Goal: Use online tool/utility: Utilize a website feature to perform a specific function

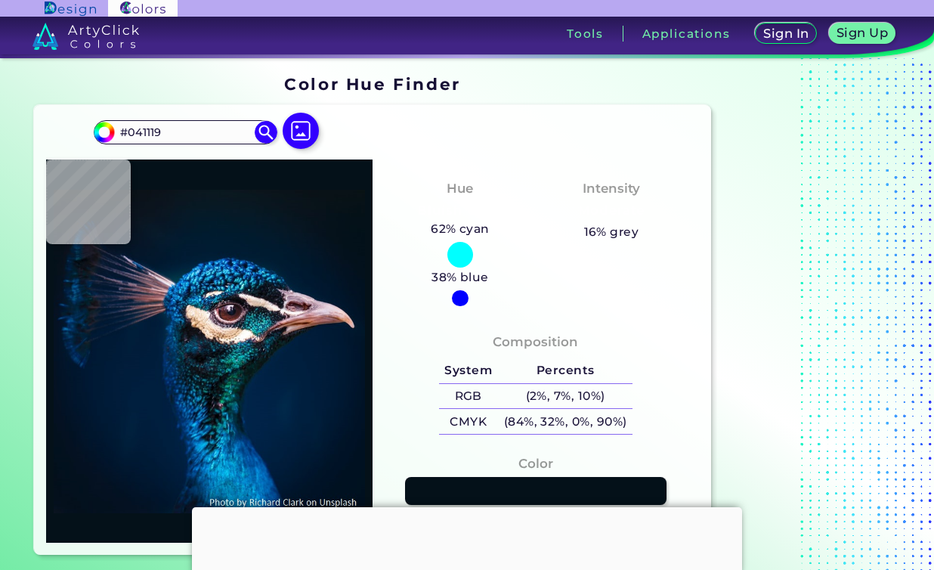
scroll to position [85, 0]
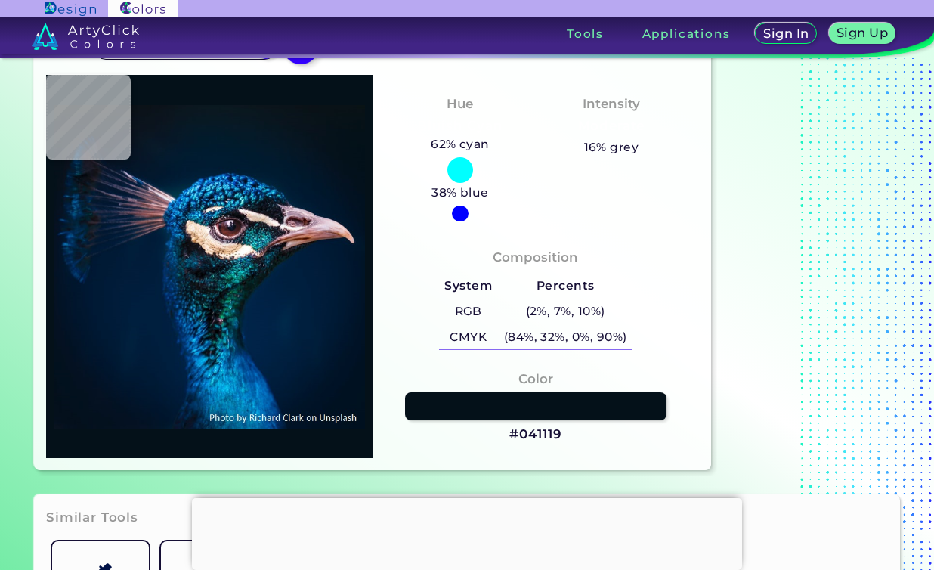
type input "#00162e"
type input "#00162E"
type input "#001a35"
type input "#001A35"
type input "#001d3c"
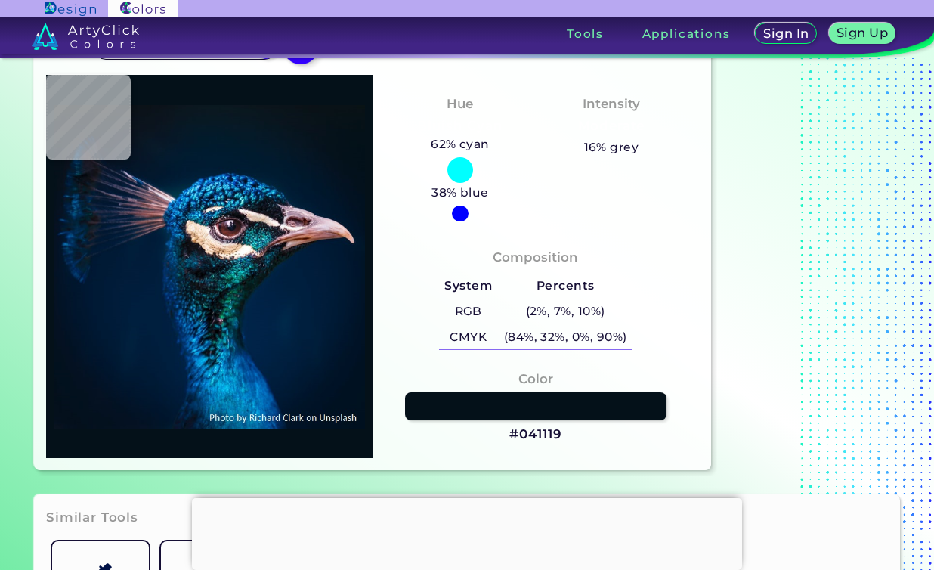
type input "#001D3C"
type input "#002343"
type input "#002446"
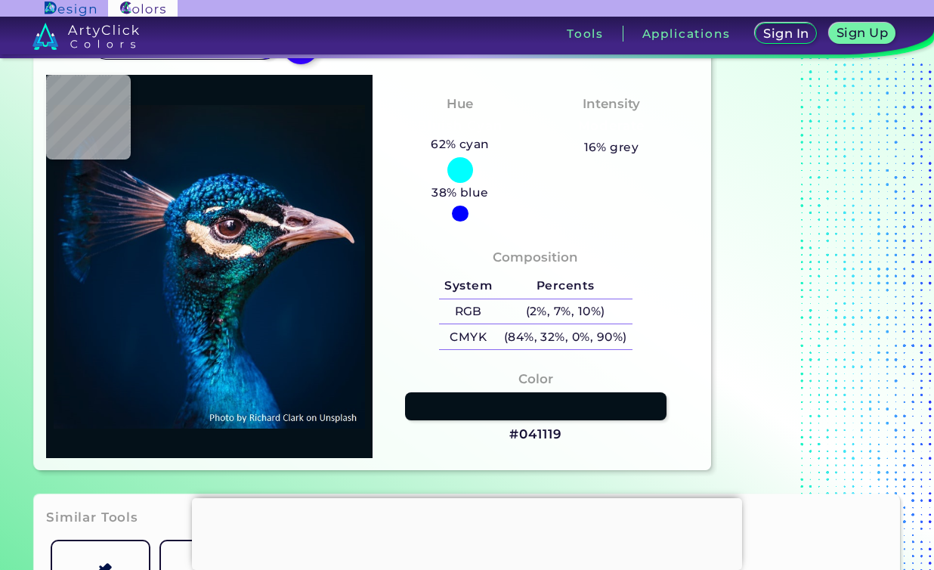
type input "#002247"
type input "#012348"
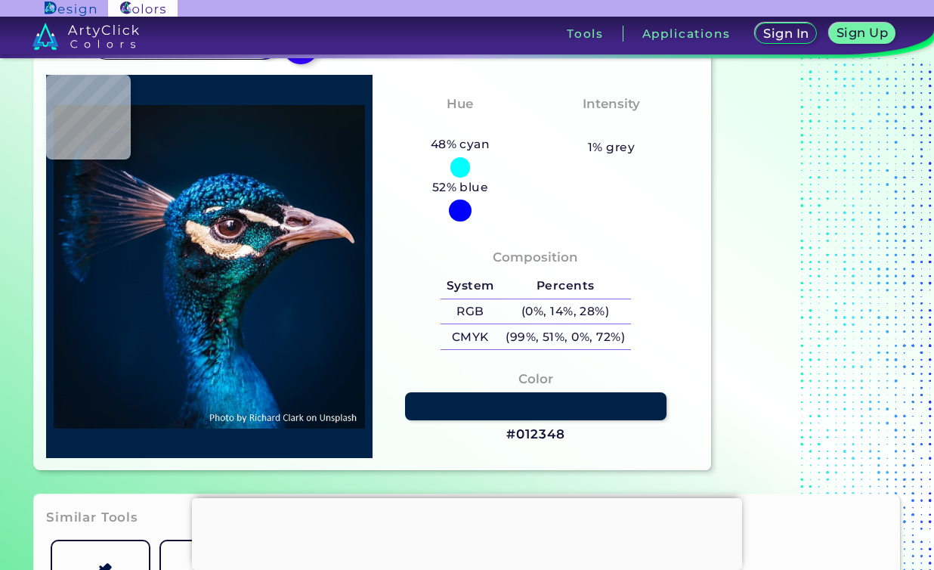
type input "#00336c"
type input "#00336C"
type input "#013e7b"
type input "#013E7B"
type input "#034881"
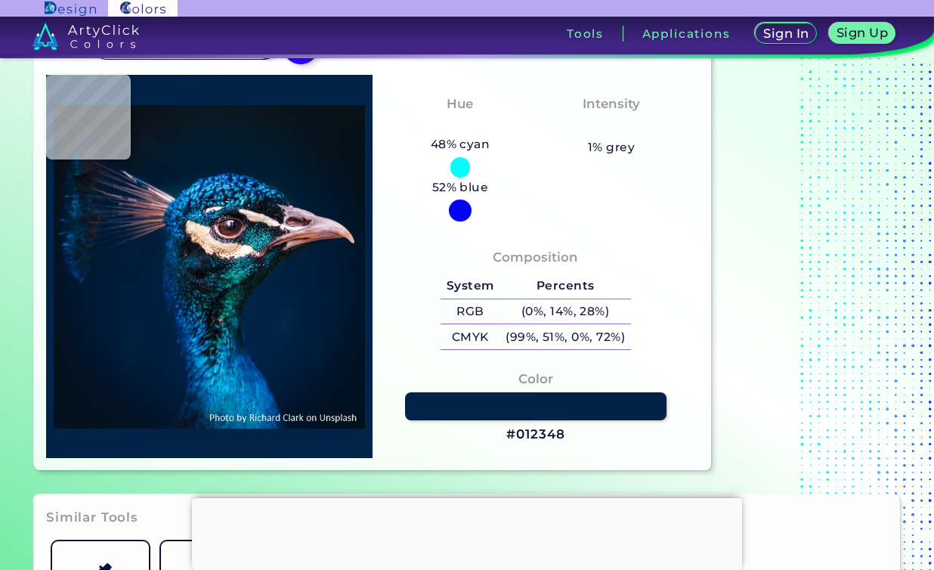
type input "#034881"
type input "#025585"
type input "#02588c"
type input "#02588C"
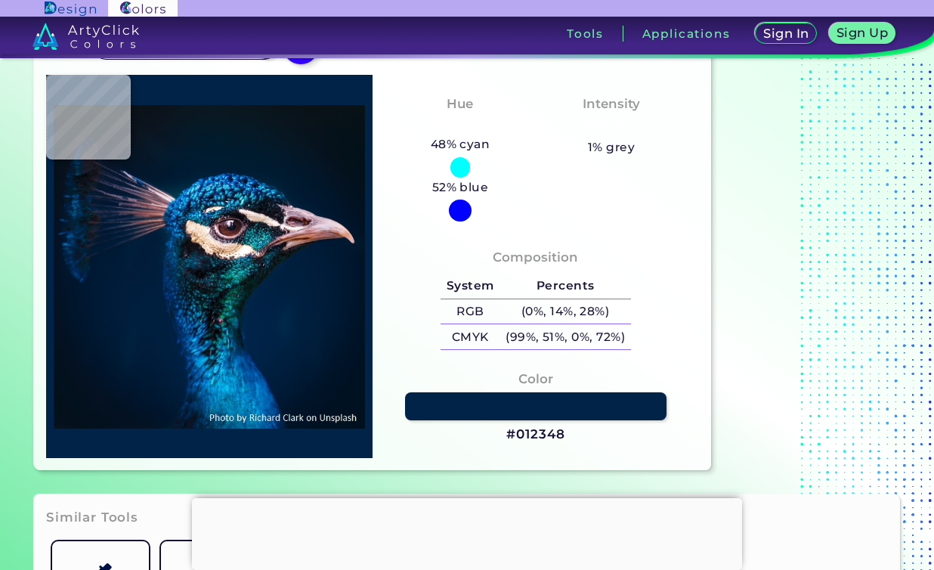
type input "#095e94"
type input "#095E94"
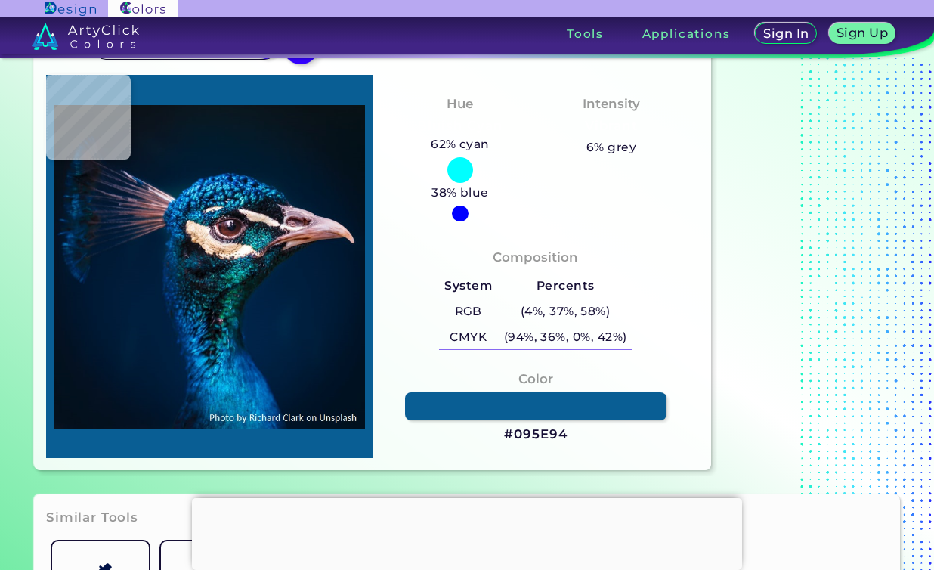
type input "#003065"
type input "#00578a"
type input "#00578A"
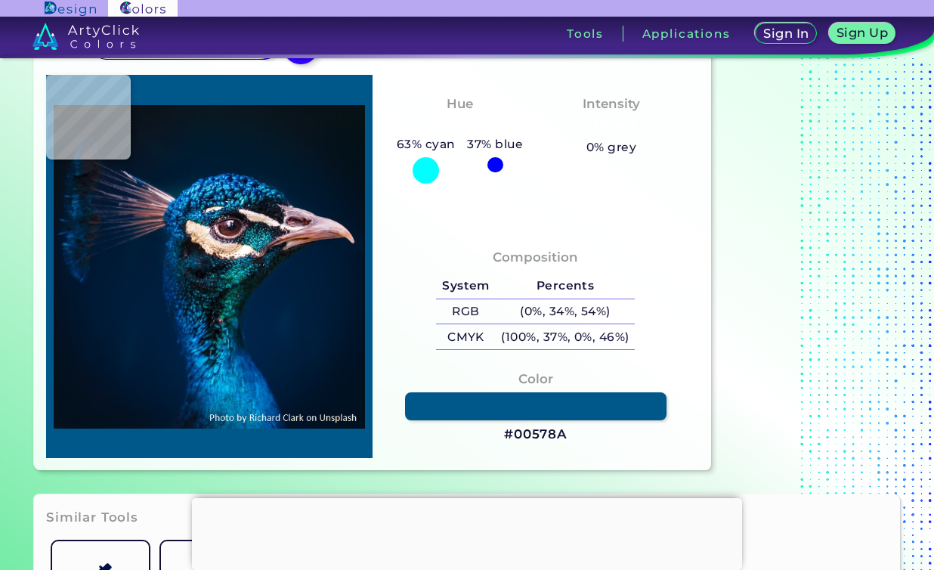
type input "#005992"
type input "#0a91c1"
type input "#0A91C1"
type input "#0a96cd"
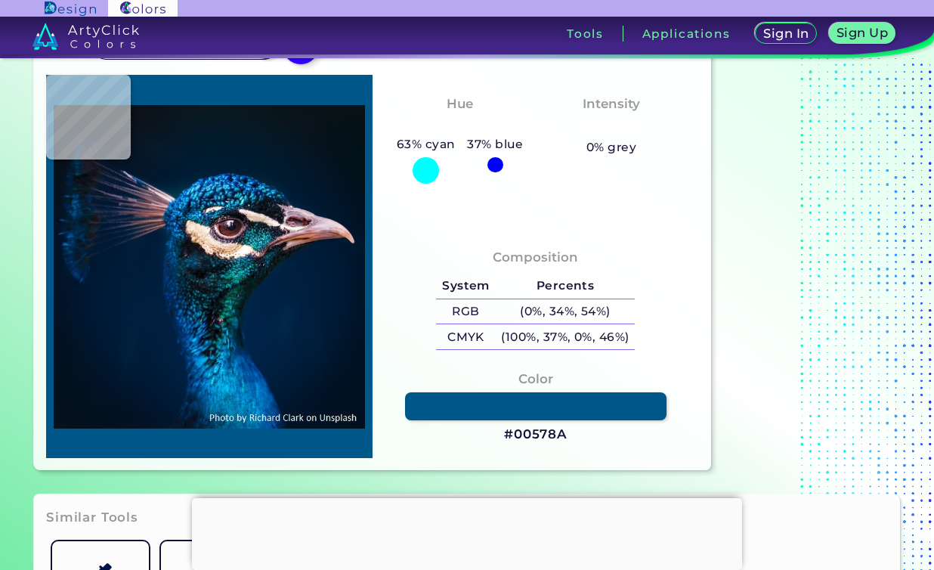
type input "#0A96CD"
type input "#1a98ca"
type input "#1A98CA"
type input "#0a4978"
type input "#0A4978"
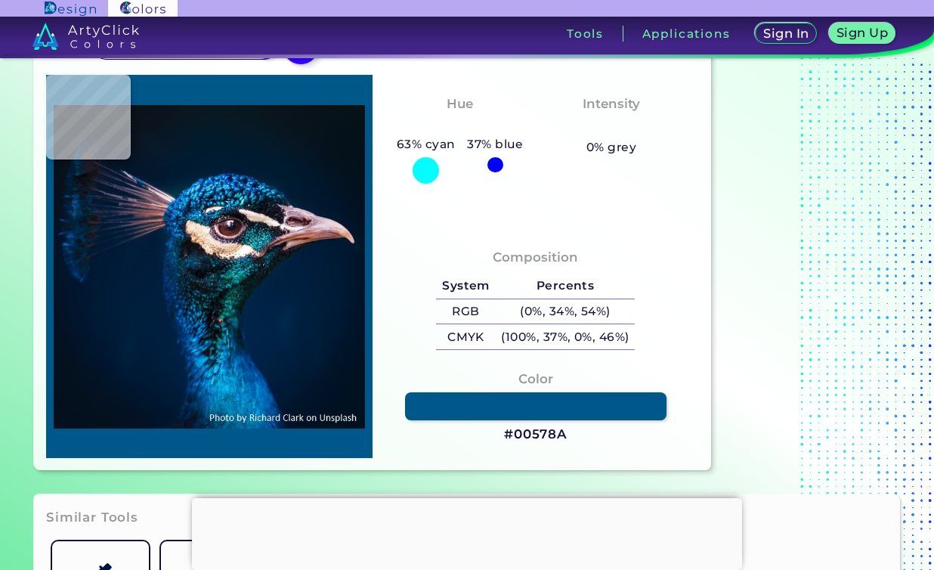
type input "#004772"
type input "#03819f"
type input "#03819F"
type input "#0d615e"
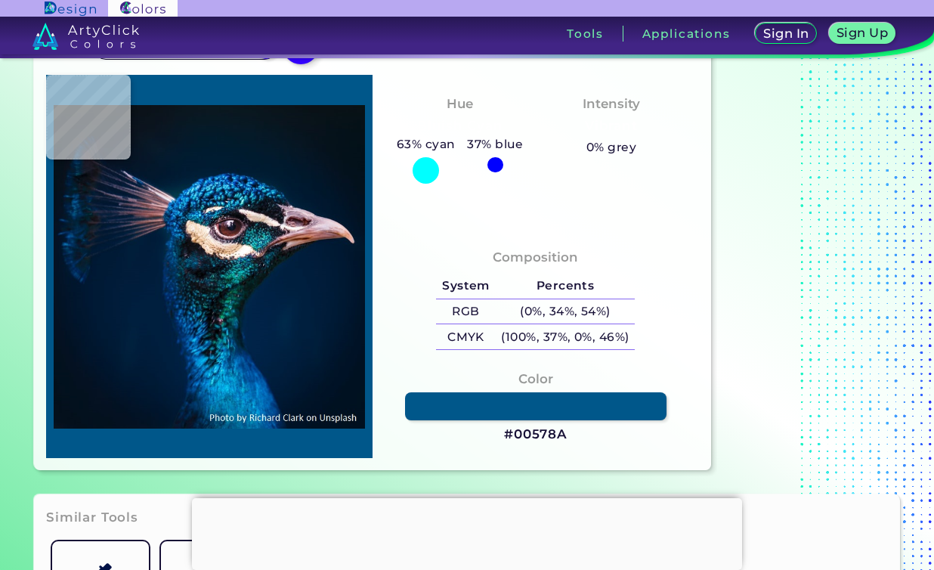
type input "#0D615E"
type input "#0c181a"
type input "#0C181A"
type input "#052025"
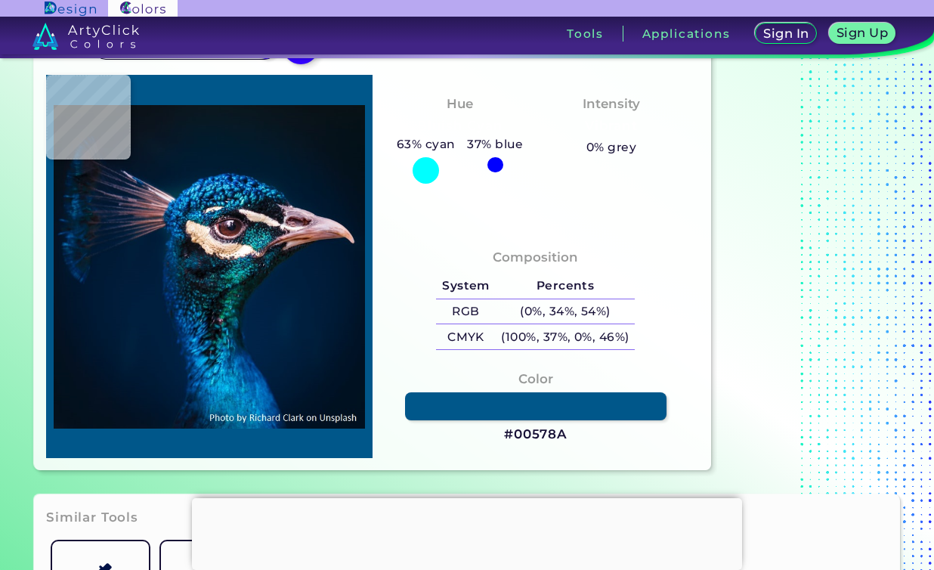
type input "#040c12"
type input "#040C12"
type input "#04232b"
type input "#04232B"
type input "#000b18"
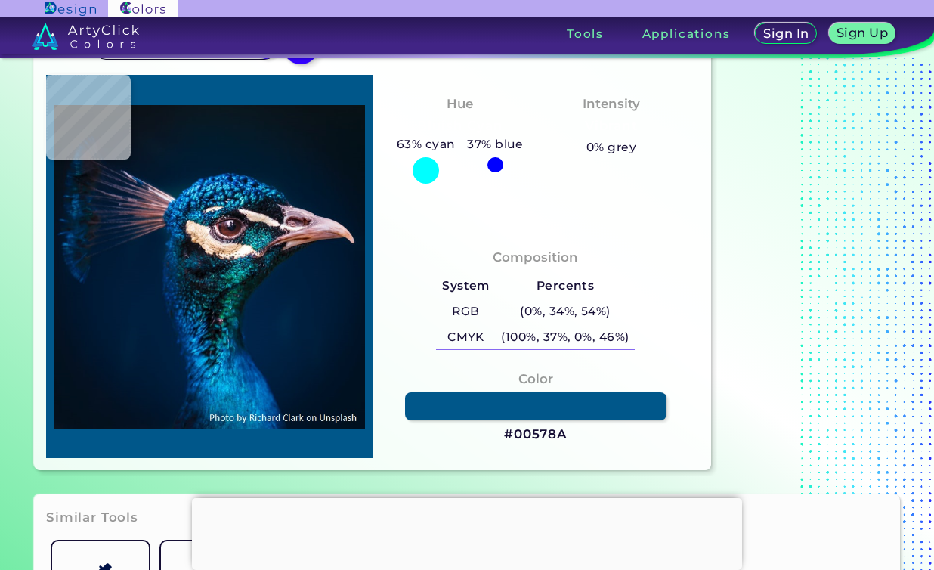
type input "#000B18"
type input "#000814"
type input "#112441"
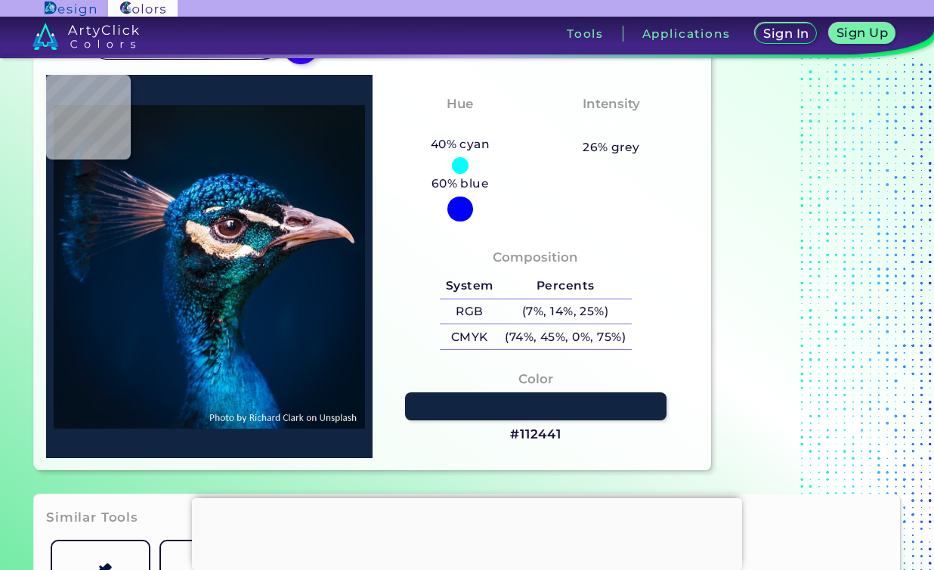
type input "#041932"
type input "#001a34"
type input "#001A34"
type input "#0d3a5f"
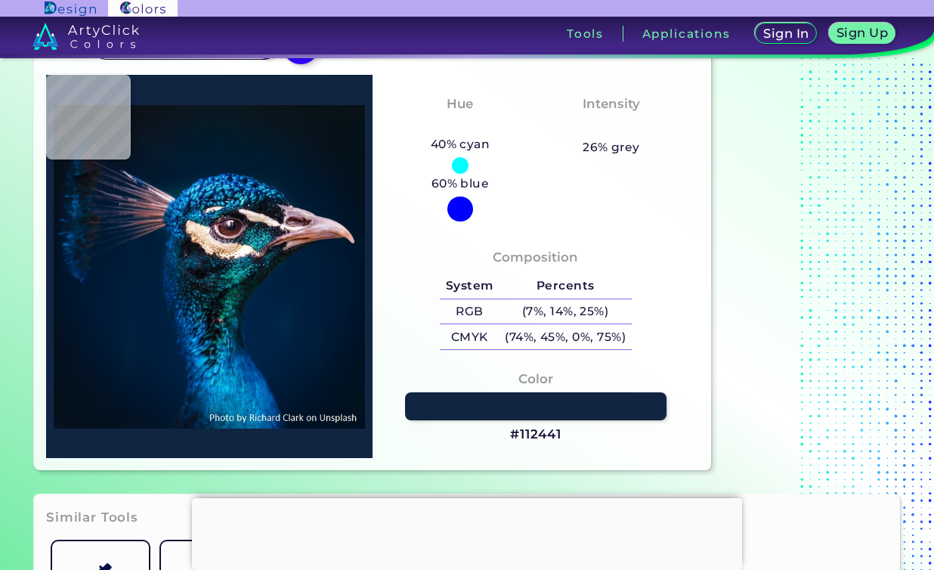
type input "#0D3A5F"
type input "#07335c"
type input "#07335C"
type input "#00295a"
type input "#00295A"
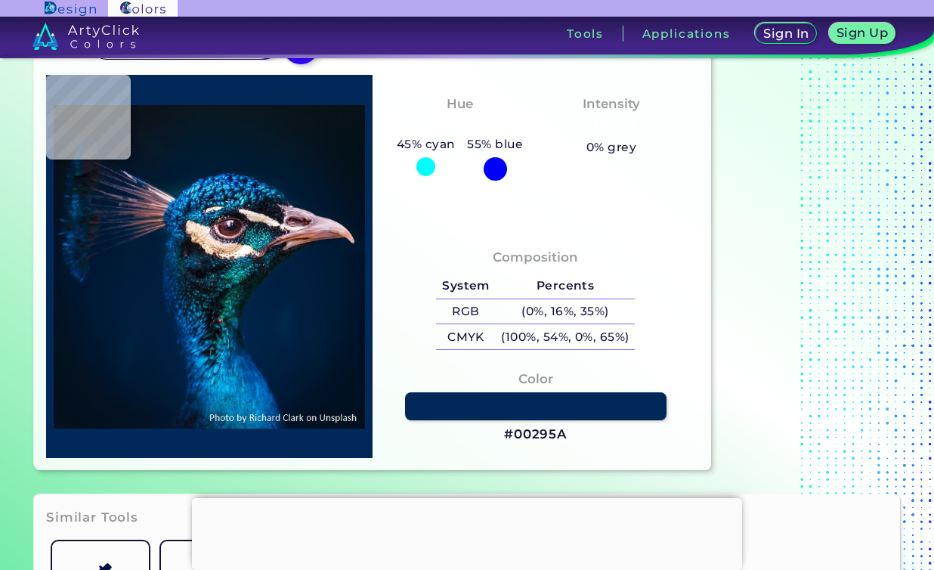
type input "#00366e"
type input "#00366E"
type input "#1a629e"
type input "#1A629E"
type input "#08427e"
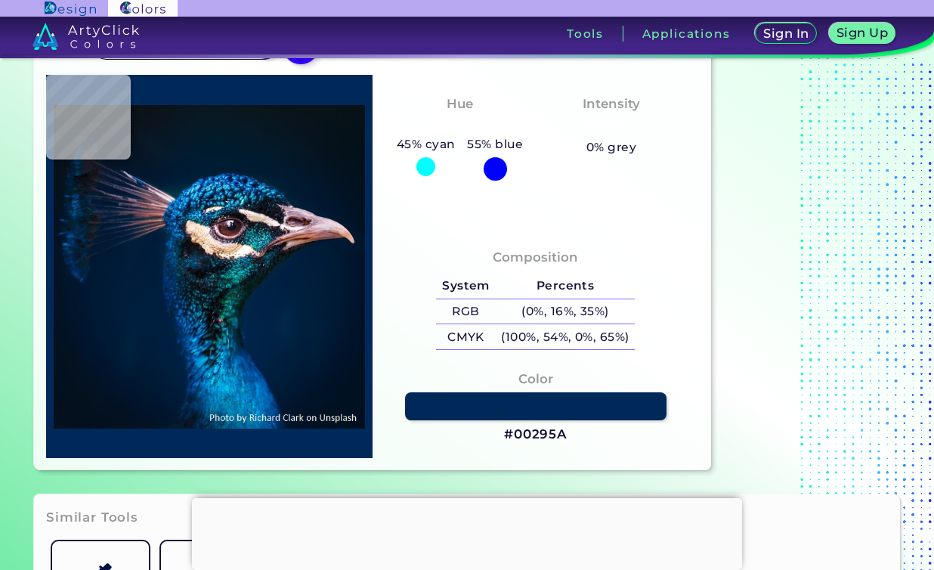
type input "#08427E"
type input "#002659"
type input "#0d5385"
type input "#0D5385"
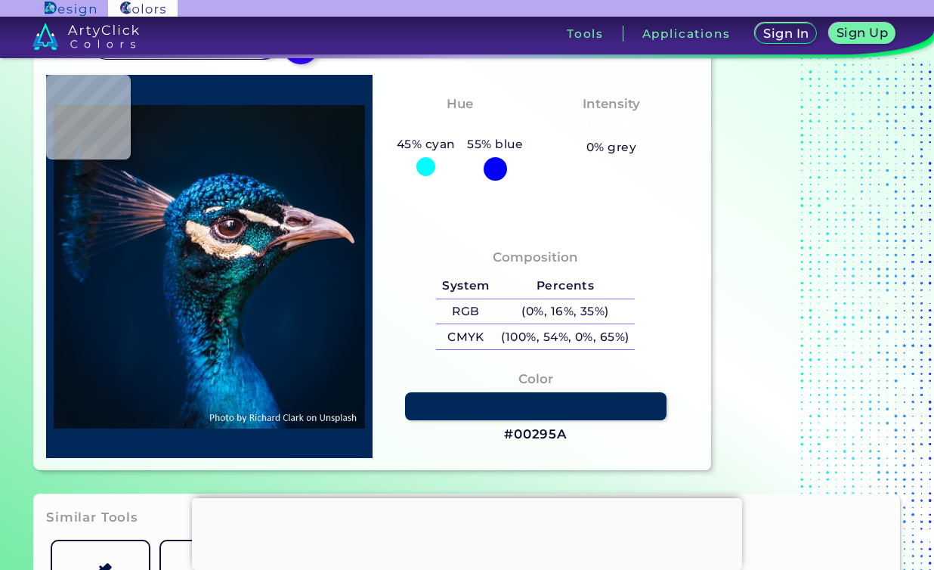
type input "#1479aa"
type input "#1479AA"
type input "#096699"
type input "#14749e"
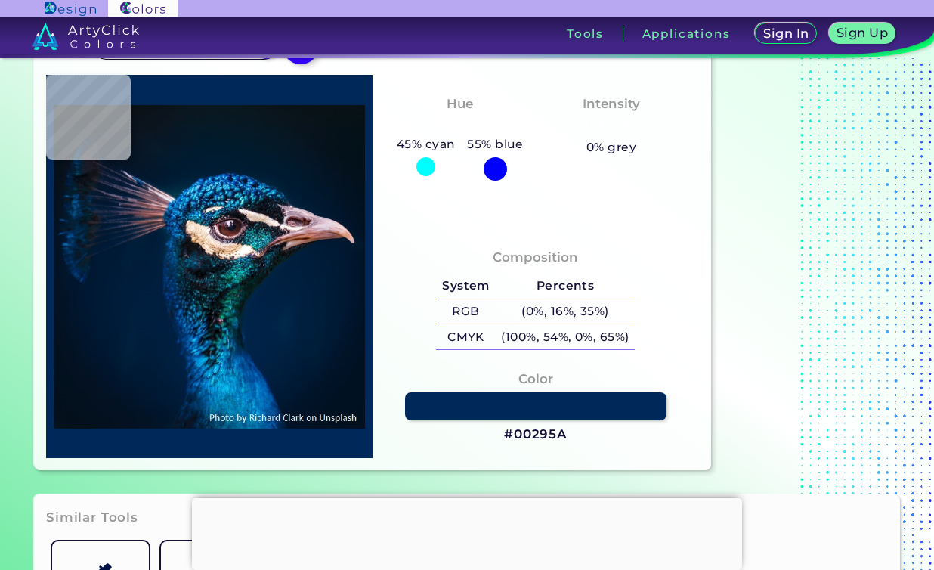
type input "#14749E"
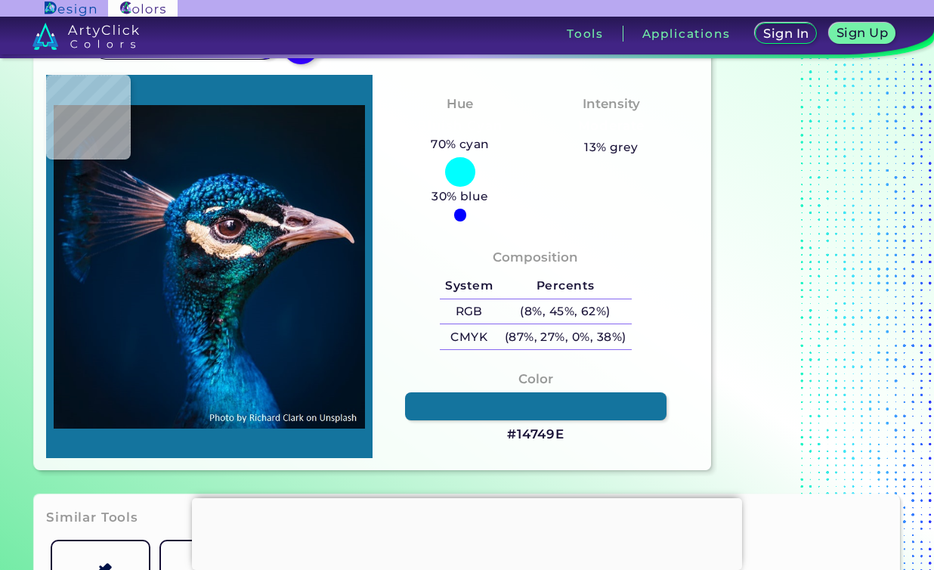
type input "#0f688d"
type input "#0F688D"
type input "#095d84"
type input "#095D84"
type input "#075c7f"
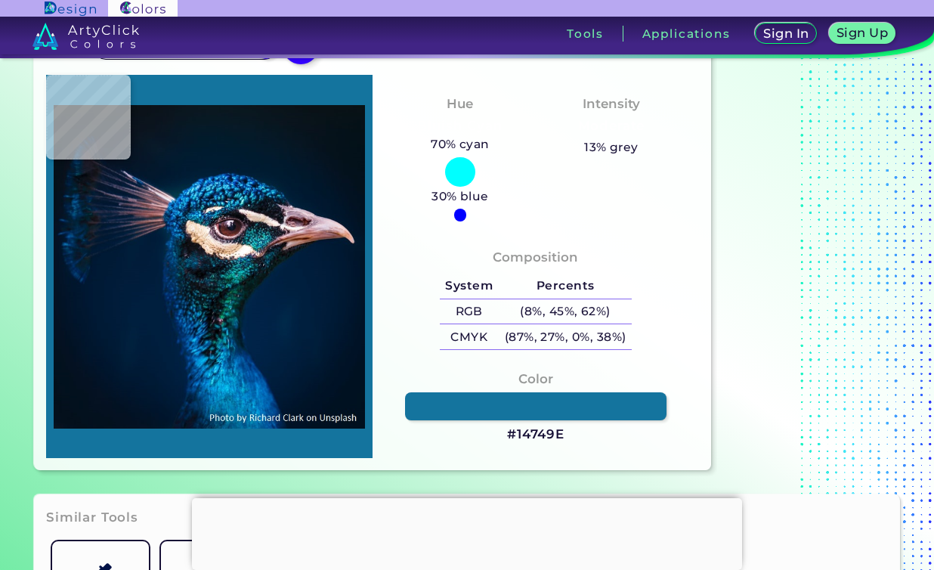
type input "#075C7F"
type input "#045884"
type input "#0d5a7d"
type input "#0D5A7D"
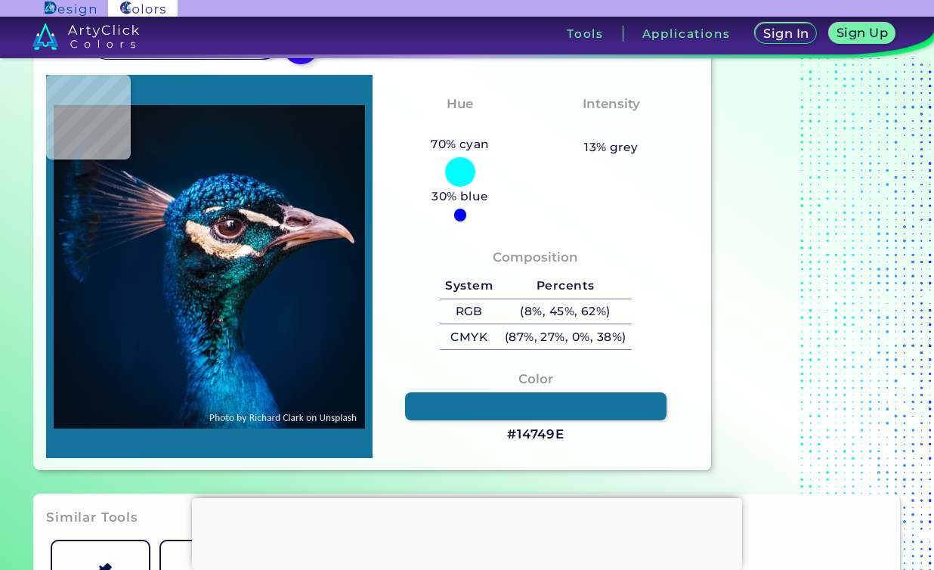
type input "#0b4c71"
type input "#0B4C71"
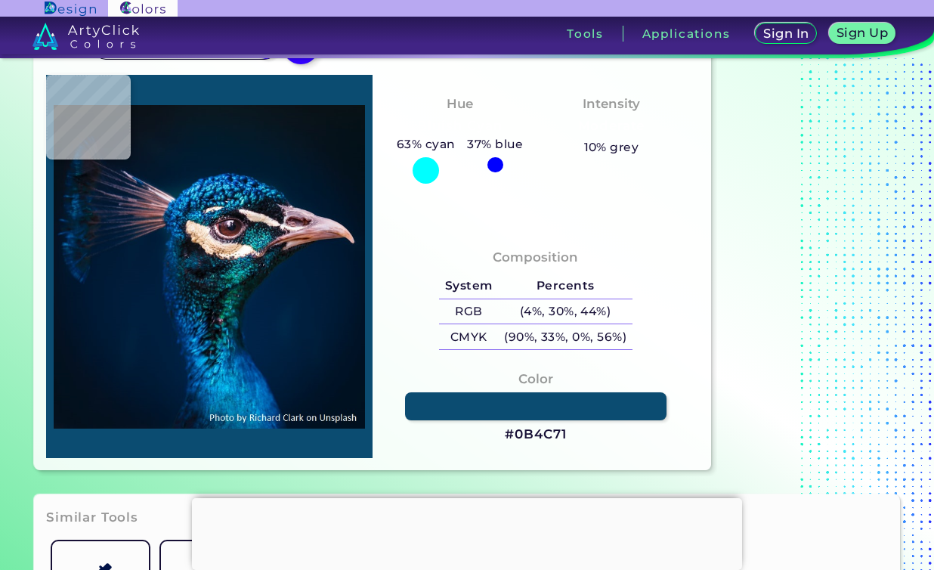
type input "#001e3d"
type input "#001E3D"
type input "#001f3d"
type input "#001F3D"
type input "#0f487e"
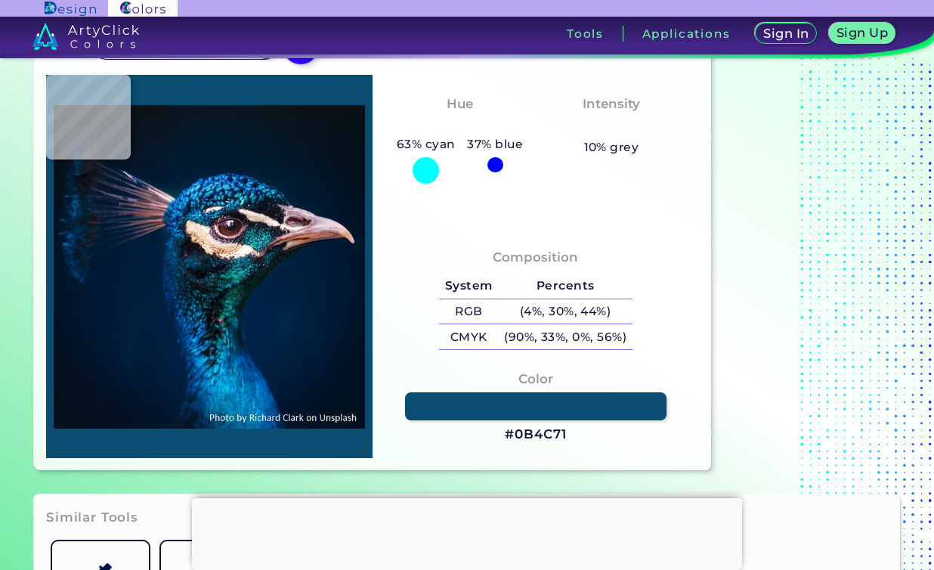
type input "#0F487E"
type input "#134c7e"
type input "#134C7E"
type input "#013e63"
type input "#013E63"
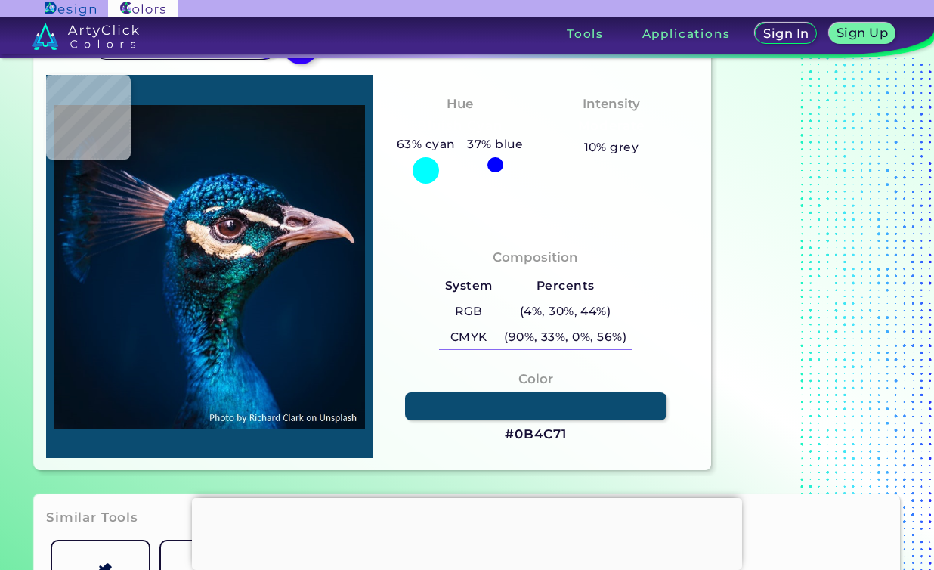
type input "#004352"
type input "#096a88"
type input "#096A88"
type input "#10506b"
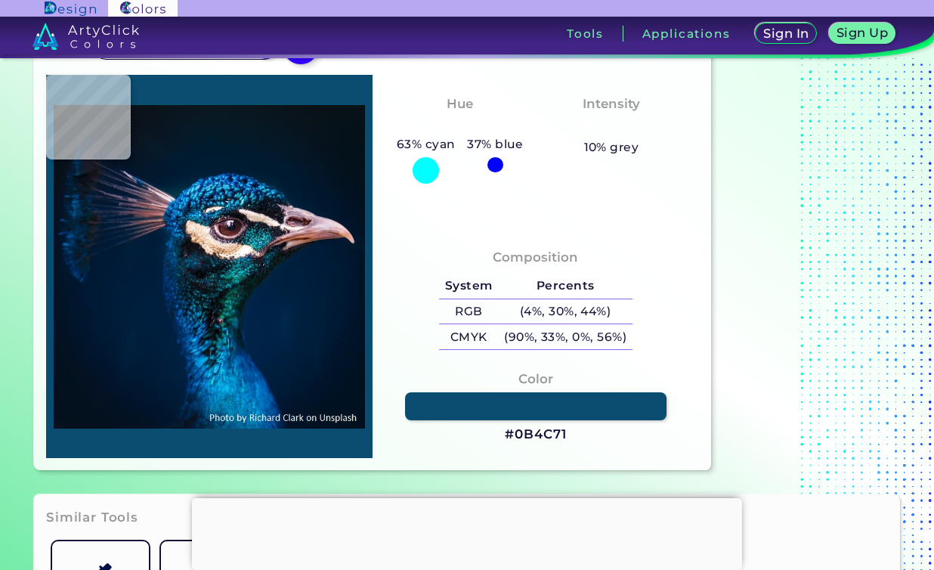
type input "#10506B"
type input "#021d37"
type input "#021D37"
type input "#031d2f"
type input "#031D2F"
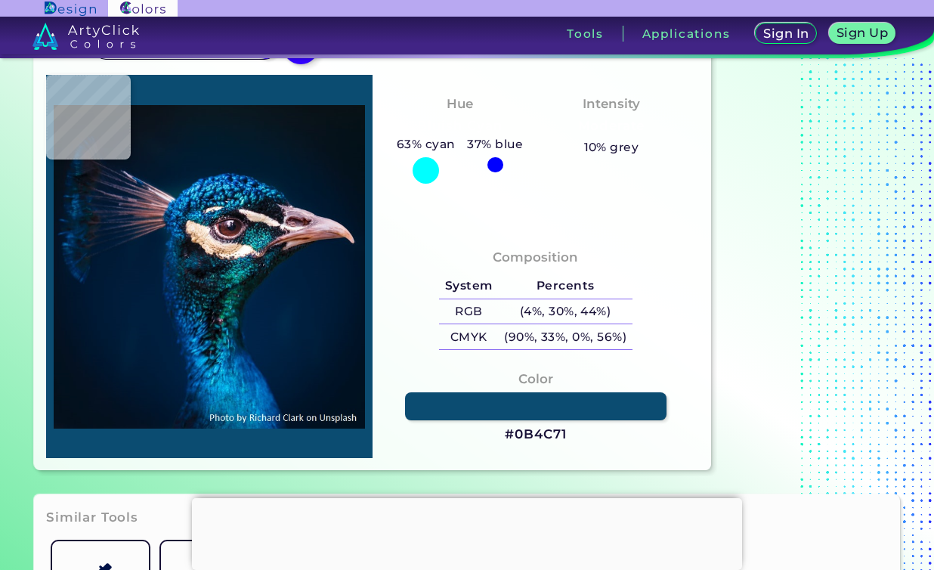
type input "#001b34"
type input "#001B34"
type input "#03314c"
type input "#03314C"
type input "#0a4263"
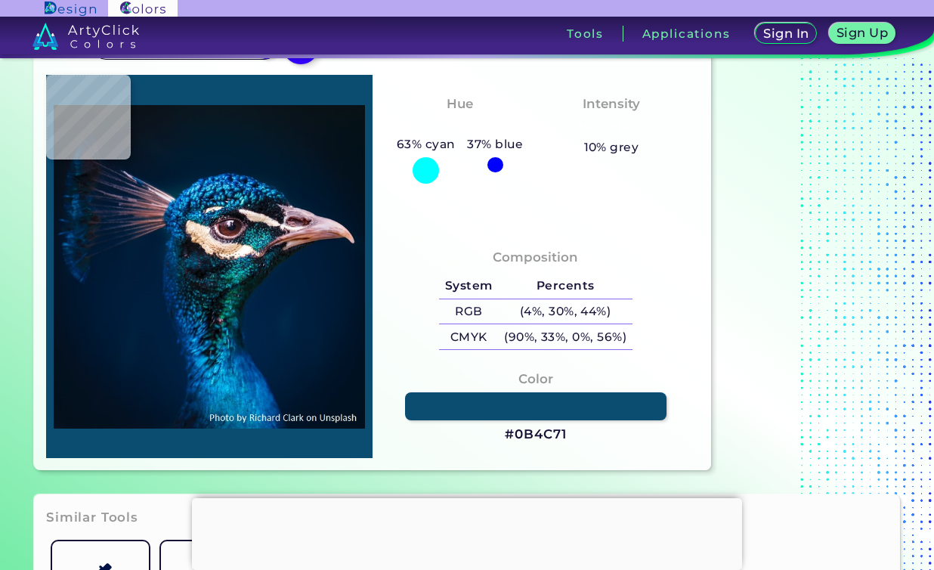
type input "#0A4263"
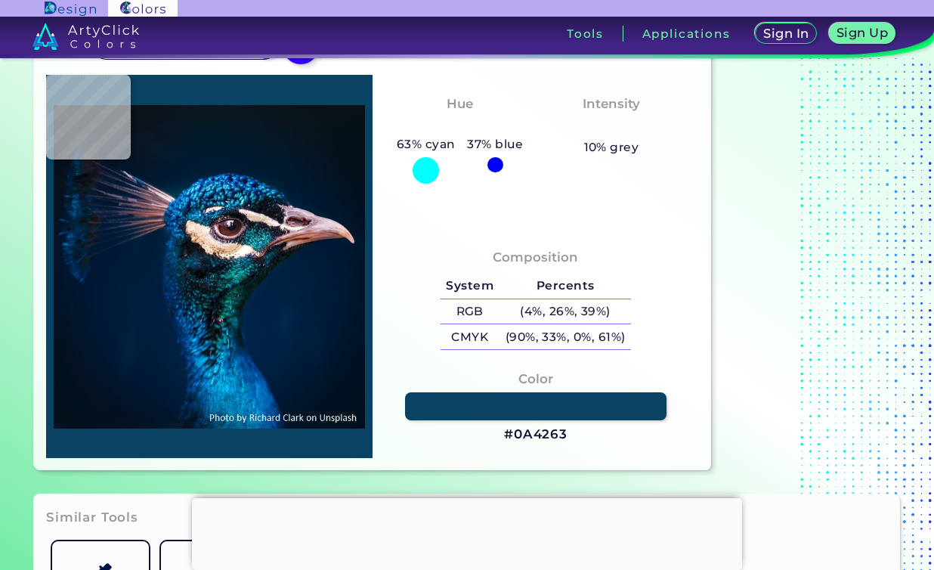
type input "#083349"
type input "#083044"
type input "#042437"
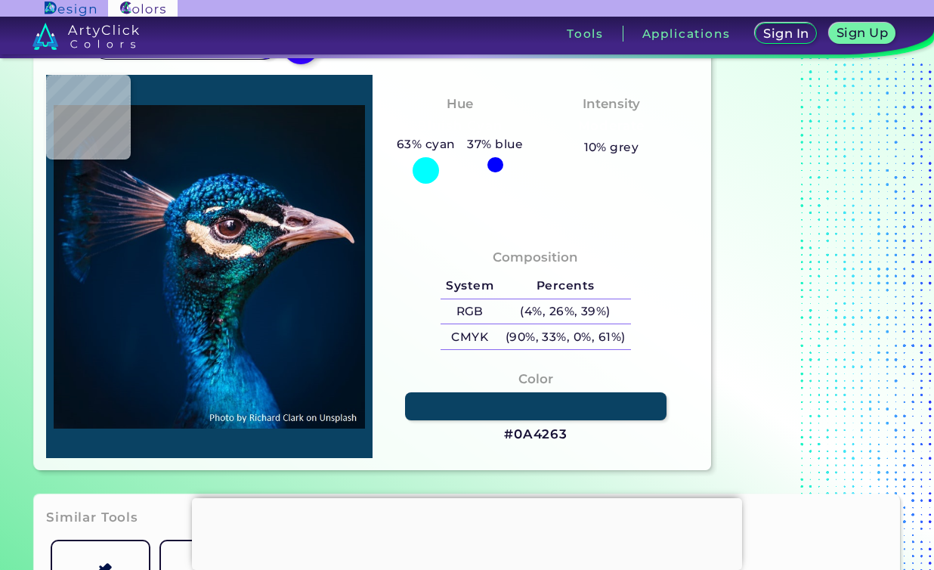
type input "#042437"
type input "#00192d"
type input "#00192D"
type input "#032751"
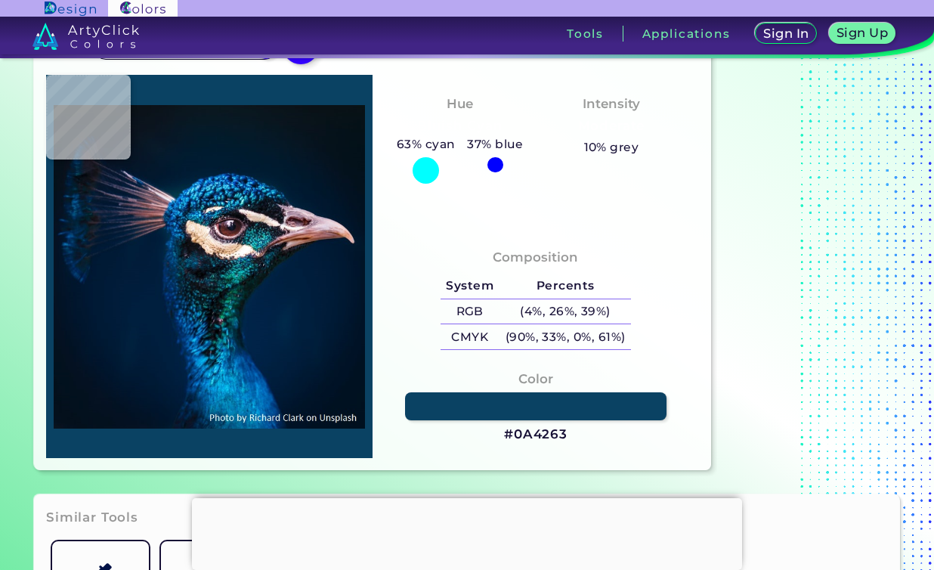
type input "#001a3b"
type input "#001A3B"
type input "#033765"
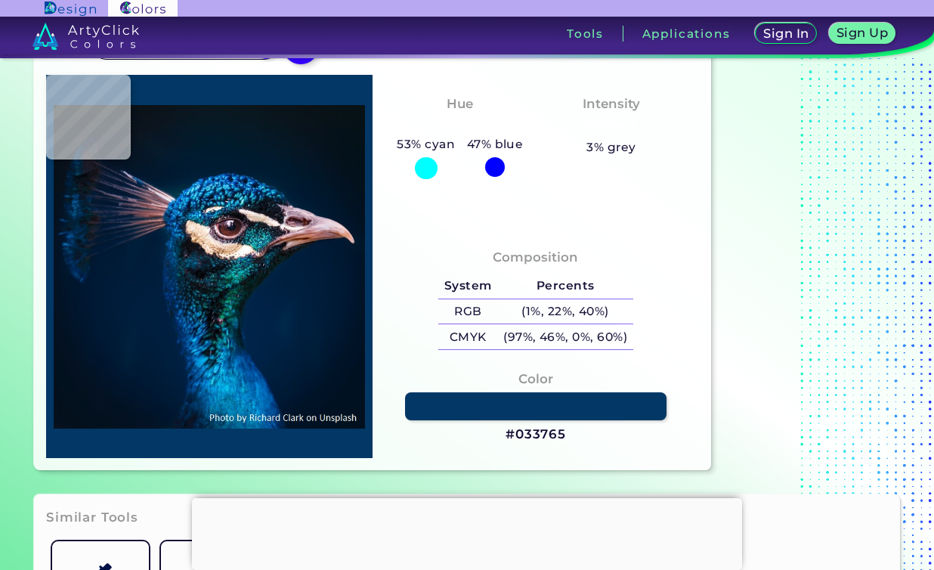
type input "#114a7a"
type input "#114A7A"
type input "#184f82"
type input "#184F82"
type input "#043966"
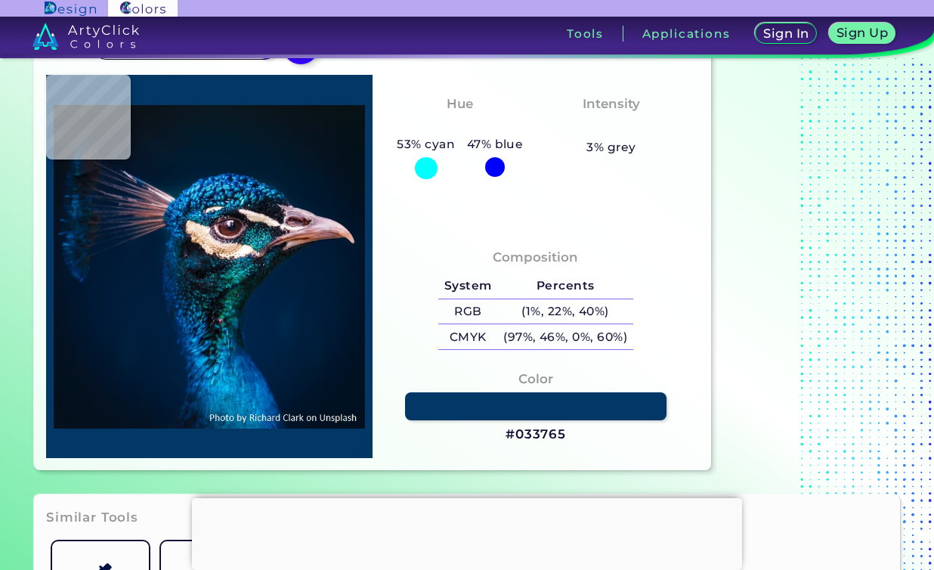
type input "#043966"
type input "#00274d"
type input "#00274D"
type input "#0d4670"
type input "#0D4670"
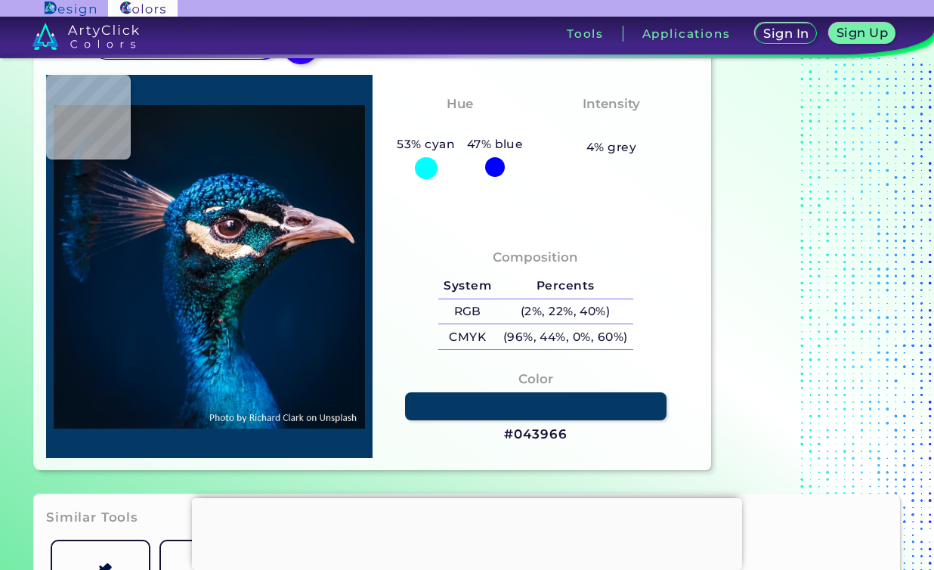
type input "#053b5f"
type input "#053B5F"
type input "#003258"
type input "#02233e"
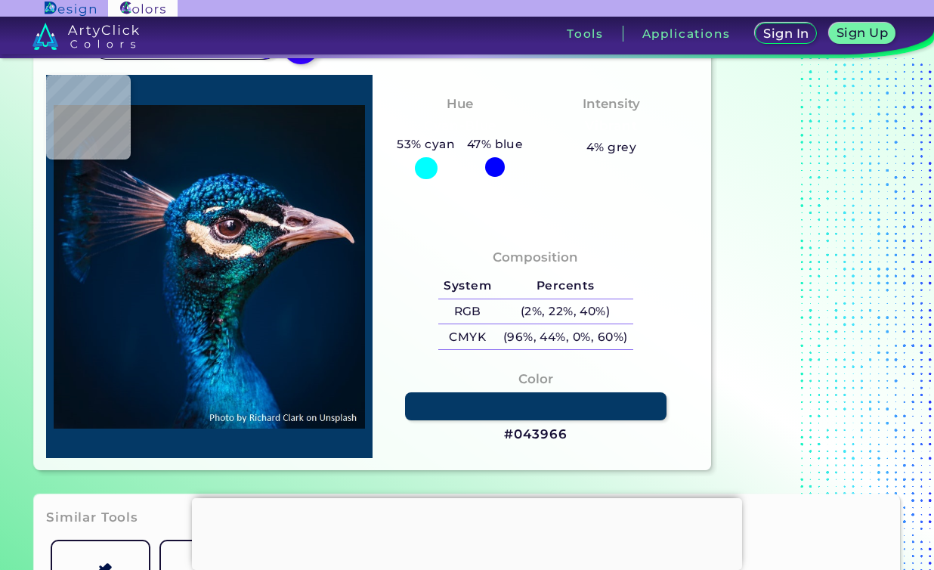
type input "#02233E"
type input "#022038"
type input "#022c4c"
type input "#022C4C"
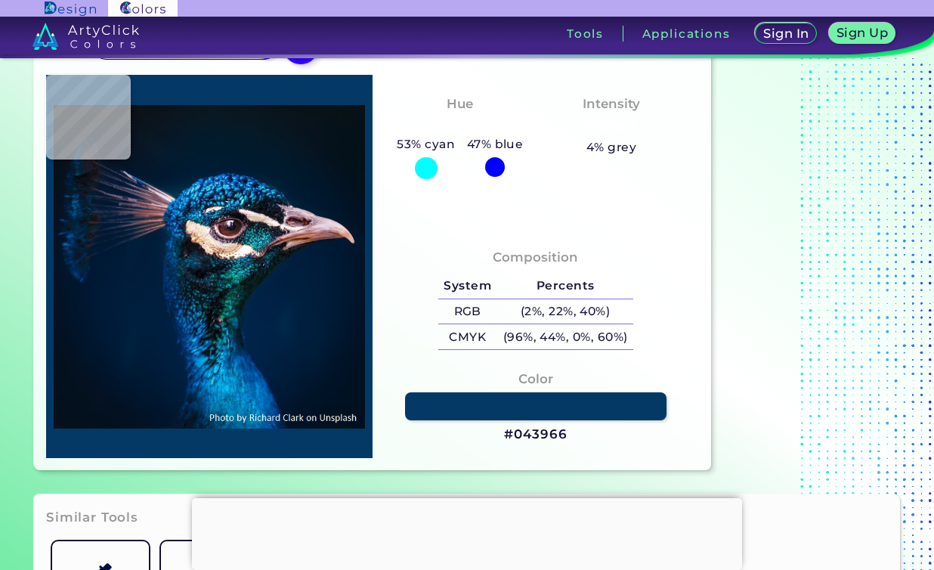
type input "#012541"
type input "#001d32"
type input "#001D32"
type input "#002033"
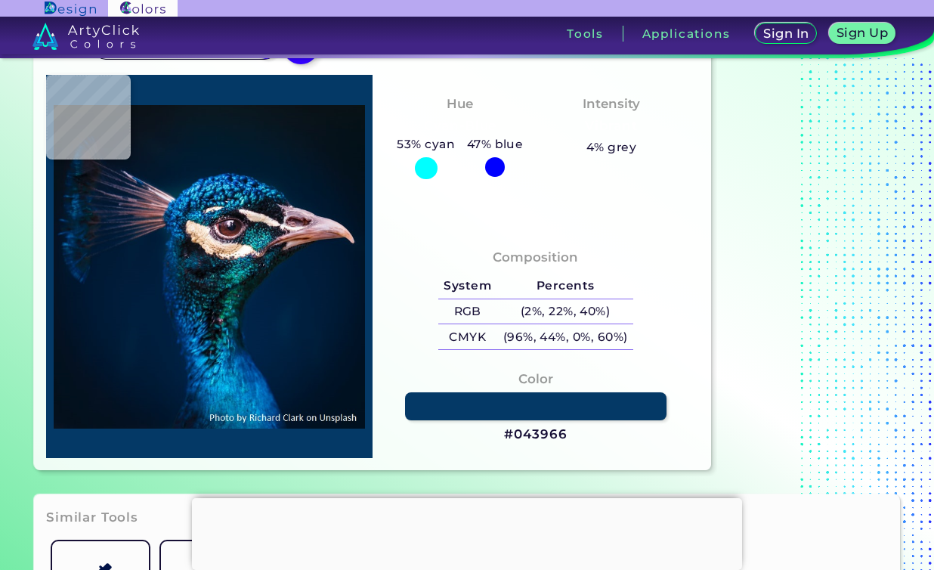
type input "#002033"
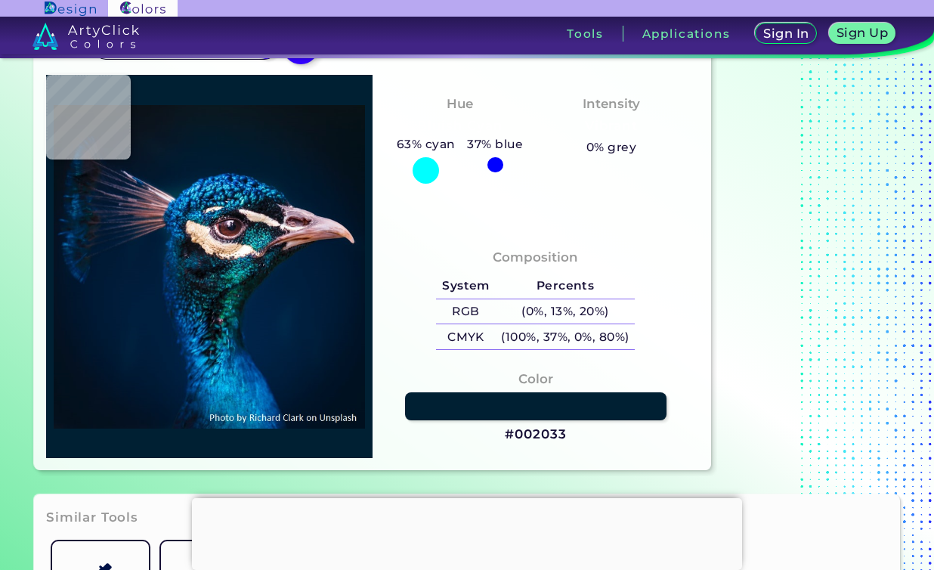
type input "#022439"
type input "#112332"
type input "#142735"
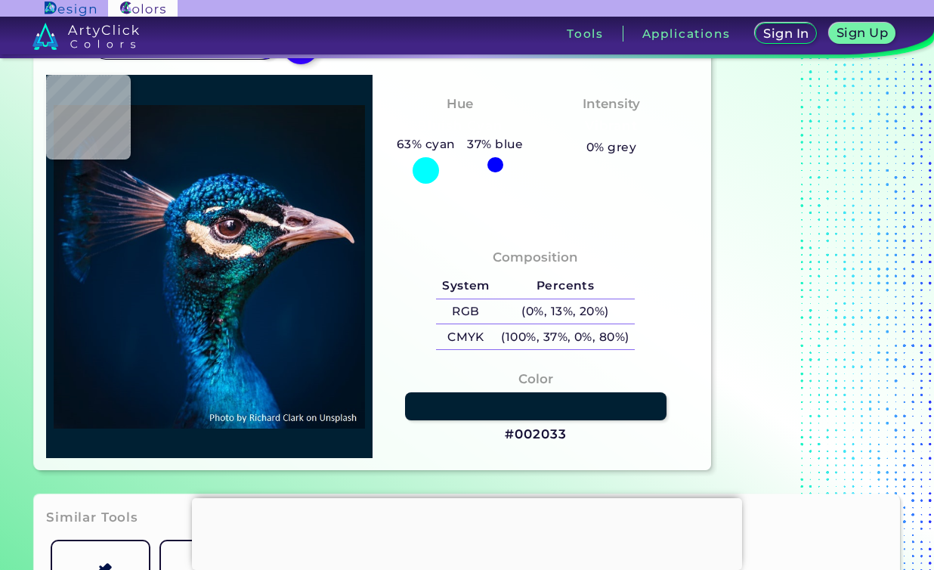
type input "#142735"
type input "#1c3244"
type input "#1C3244"
type input "#102c44"
type input "#102C44"
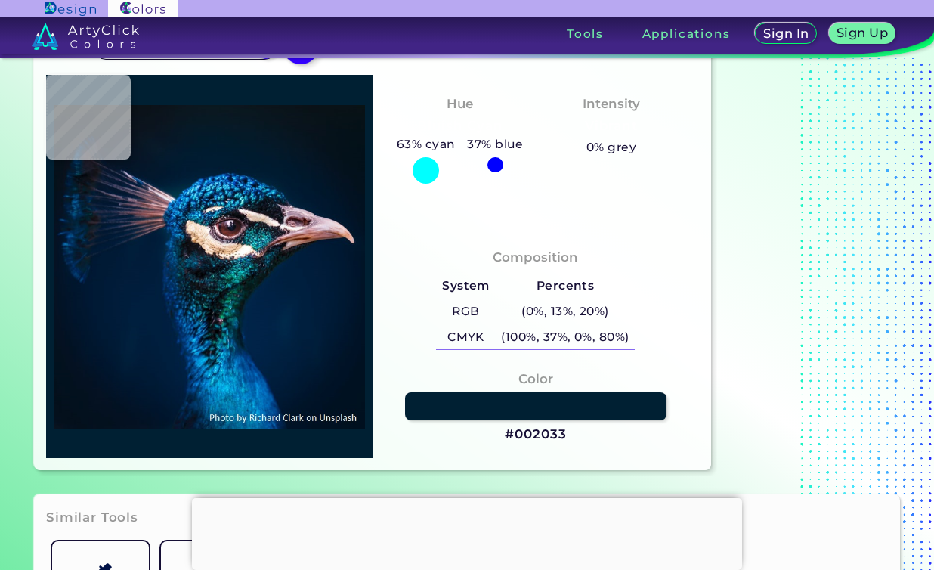
type input "#041d2f"
type input "#041D2F"
type input "#04283b"
type input "#04283B"
type input "#012e3e"
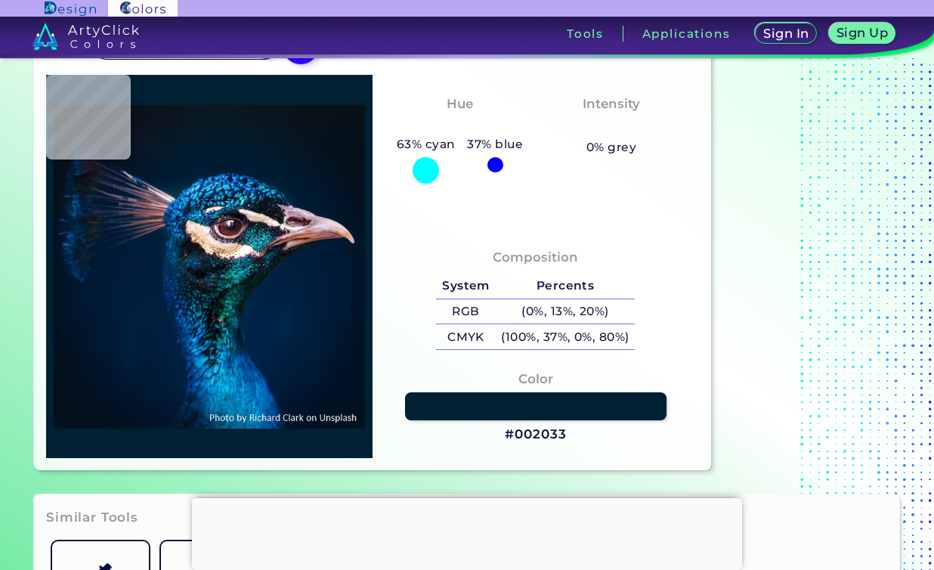
type input "#012E3E"
type input "#042b3d"
type input "#042B3D"
type input "#0e3c56"
type input "#0E3C56"
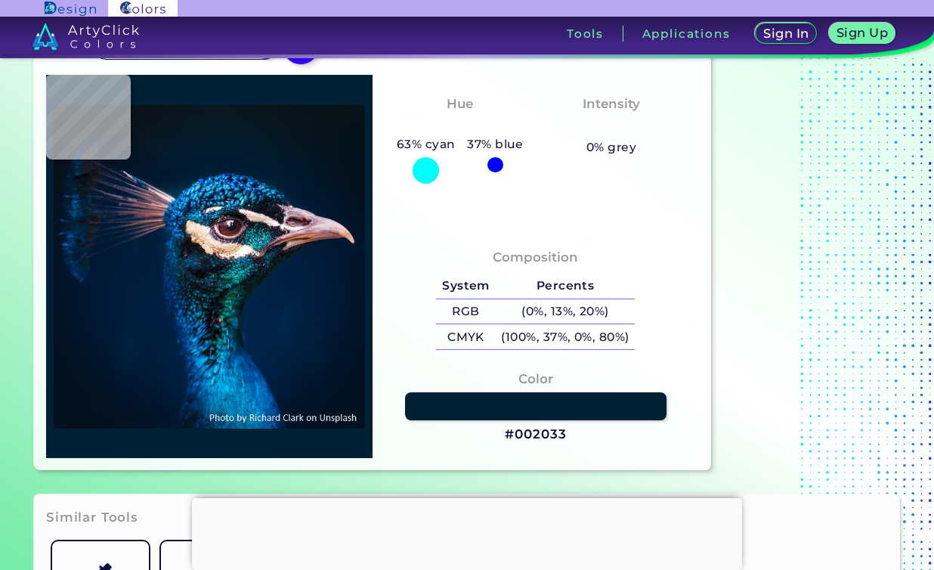
type input "#022c41"
type input "#022C41"
type input "#002535"
type input "#022736"
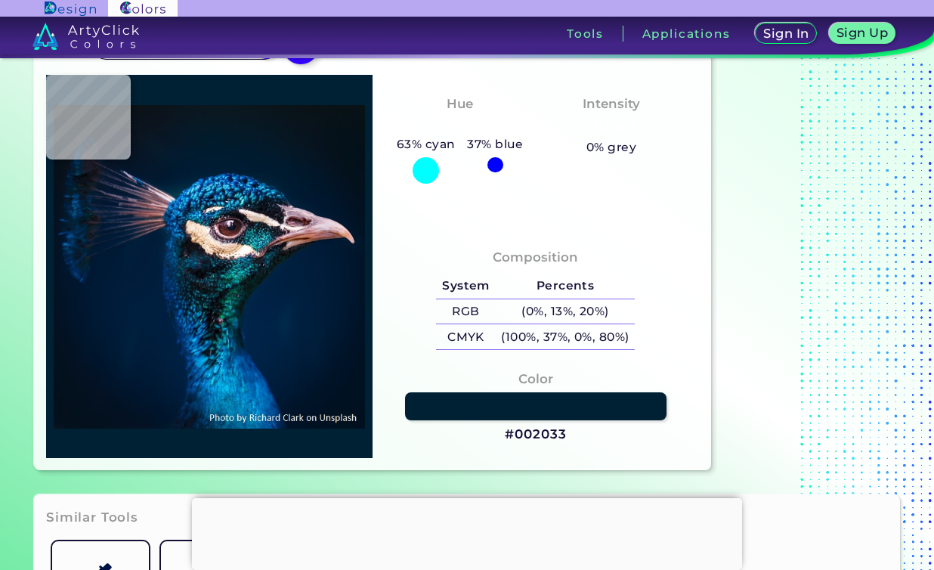
type input "#022736"
type input "#092f41"
type input "#092F41"
type input "#092e44"
type input "#092E44"
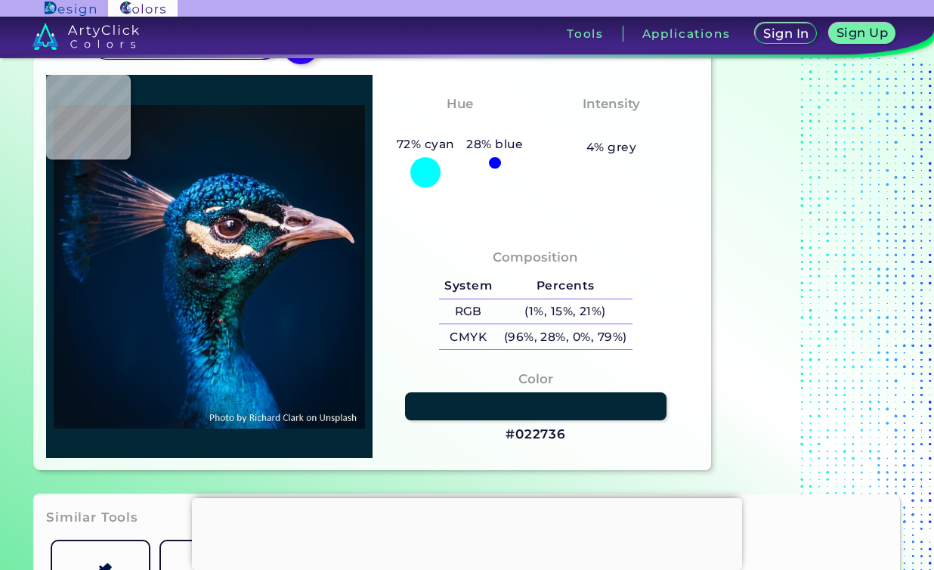
type input "#042538"
type input "#08222e"
type input "#08222E"
type input "#032f3b"
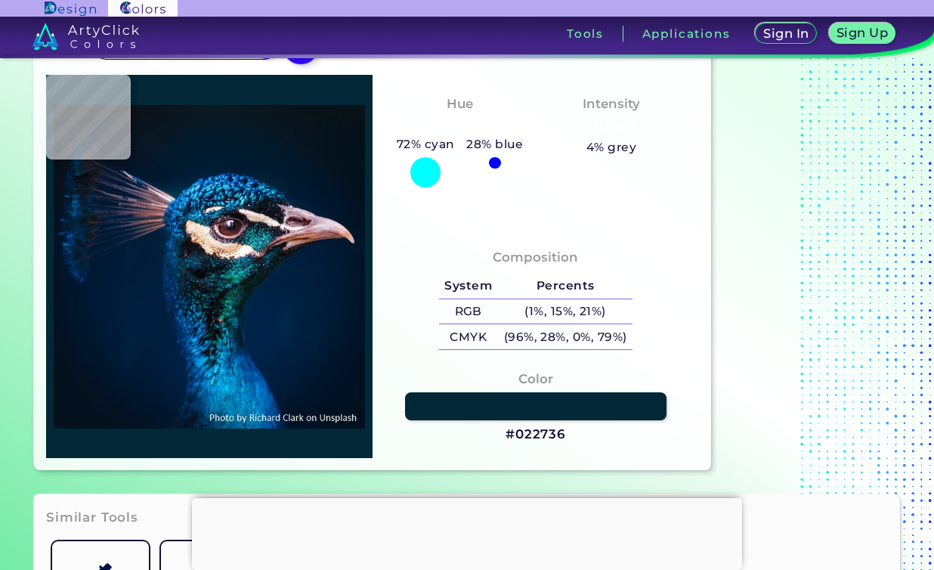
type input "#032F3B"
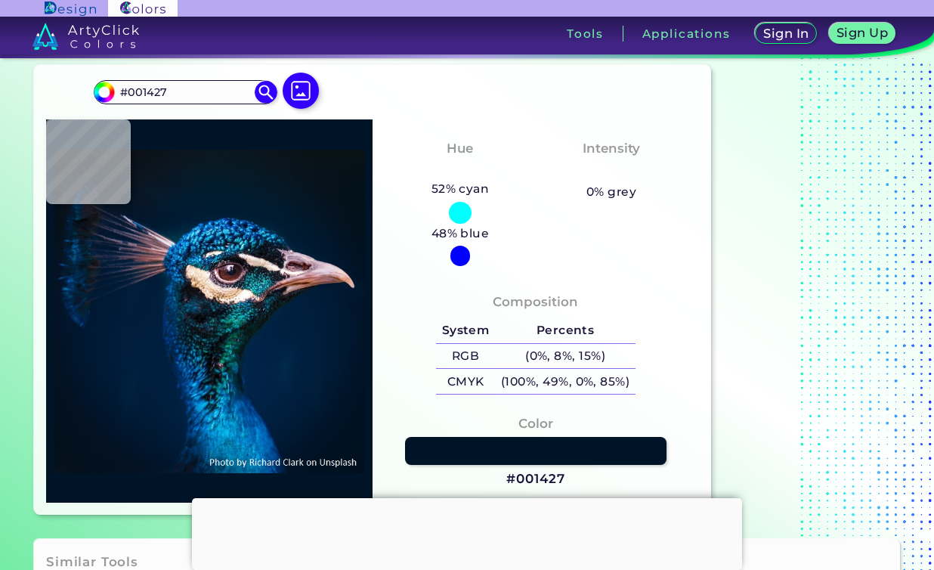
scroll to position [39, 0]
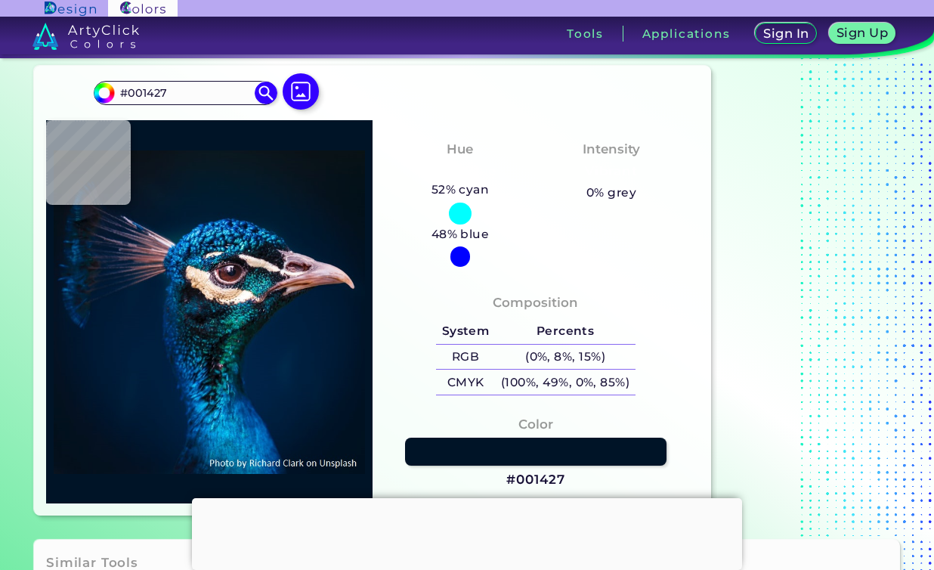
click at [471, 246] on div at bounding box center [461, 256] width 20 height 20
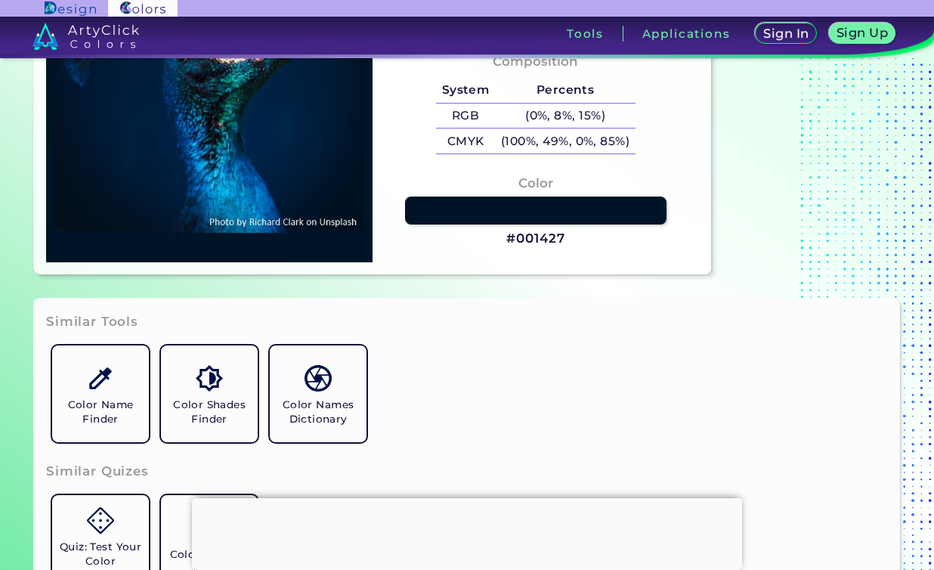
scroll to position [329, 0]
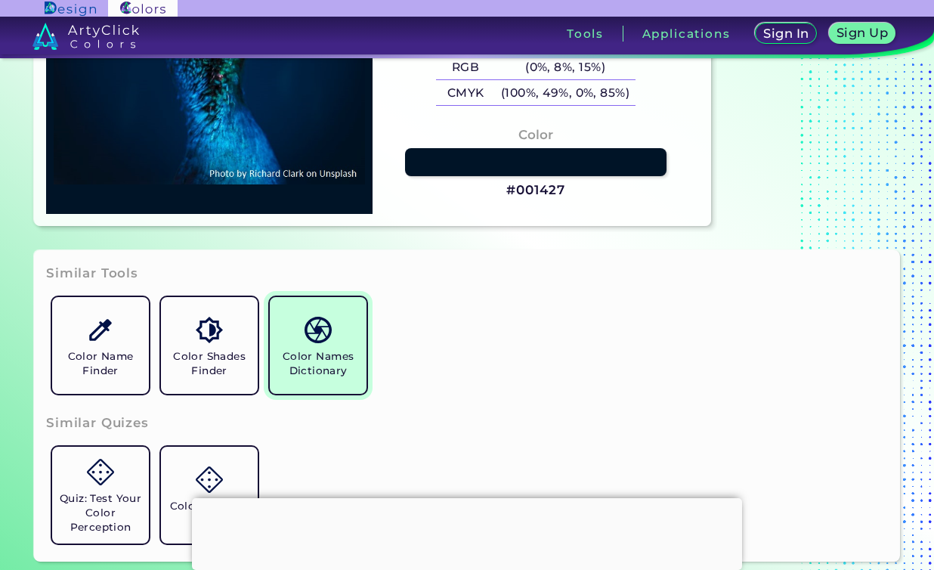
click at [321, 355] on h5 "Color Names Dictionary" at bounding box center [318, 363] width 85 height 29
